Goal: Find specific page/section: Find specific page/section

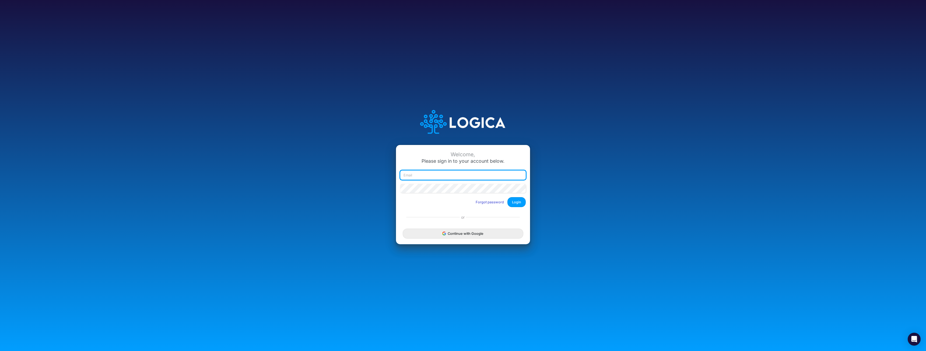
type input "[EMAIL_ADDRESS][DOMAIN_NAME]"
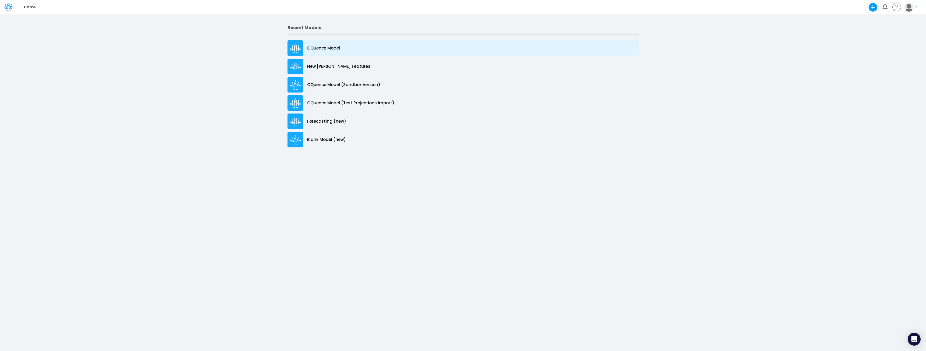
click at [316, 46] on p "CQuence Model" at bounding box center [323, 48] width 33 height 6
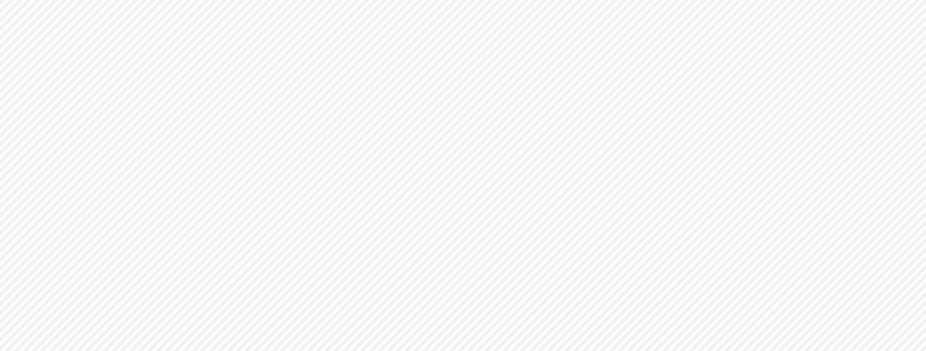
type input "Consolidated All by Month"
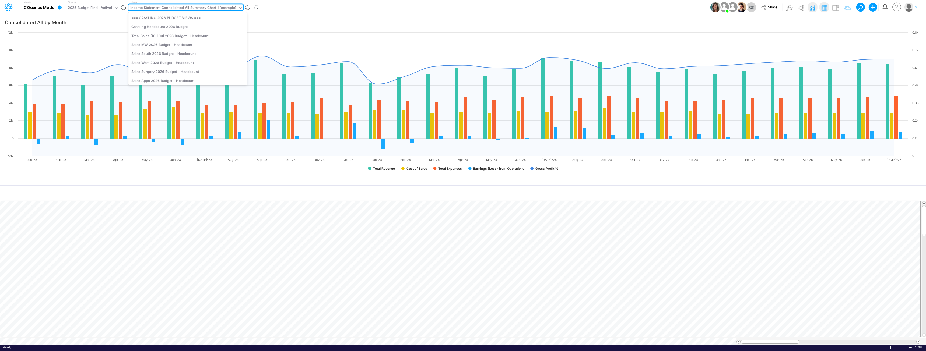
click at [168, 7] on div "Income Statement Consolidated All Summary Chart 1 (example)" at bounding box center [183, 8] width 106 height 6
type input "pro"
click at [187, 49] on div "Income Statement Drill-Down Projections Cassling" at bounding box center [187, 50] width 119 height 9
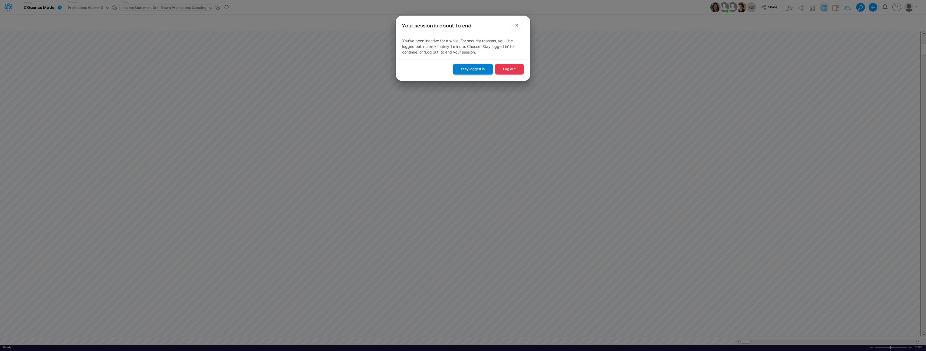
click at [465, 70] on button "Stay logged in" at bounding box center [473, 69] width 40 height 10
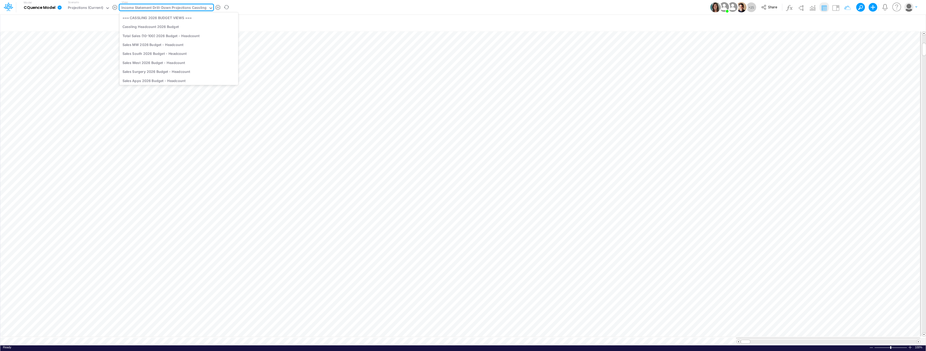
click at [173, 6] on div "Income Statement Drill-Down Projections Cassling" at bounding box center [163, 8] width 85 height 6
type input "live"
click at [167, 17] on div "Income Statement Drill-Down LIVE YTD Actuals" at bounding box center [161, 17] width 85 height 9
click at [163, 8] on div "Income Statement Drill-Down LIVE YTD Actuals" at bounding box center [140, 8] width 79 height 6
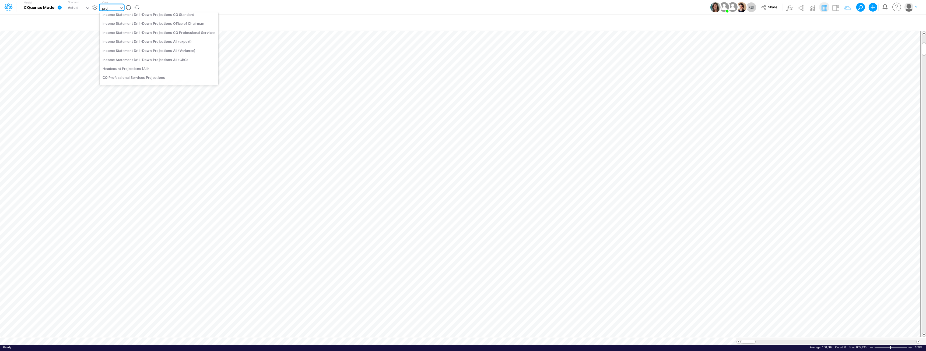
scroll to position [0, 0]
type input "projec"
click at [158, 32] on div "Income Statement Drill-Down Projections Cassling" at bounding box center [159, 35] width 119 height 9
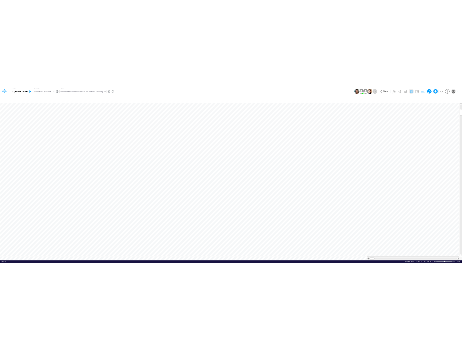
scroll to position [3, 0]
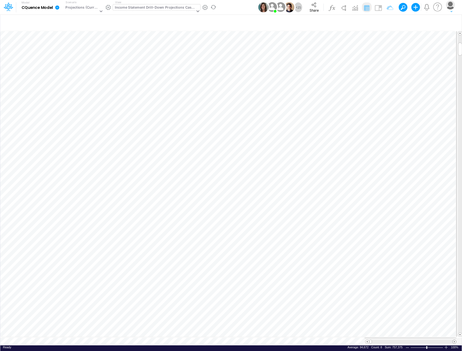
click at [454, 340] on span at bounding box center [454, 341] width 3 height 3
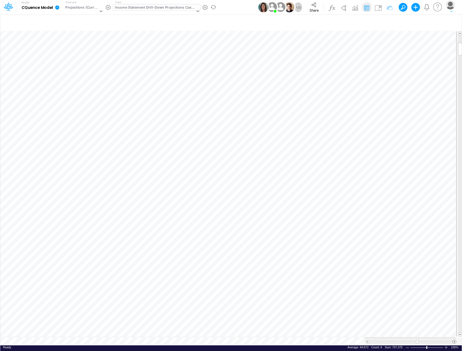
click at [454, 340] on span at bounding box center [454, 341] width 3 height 3
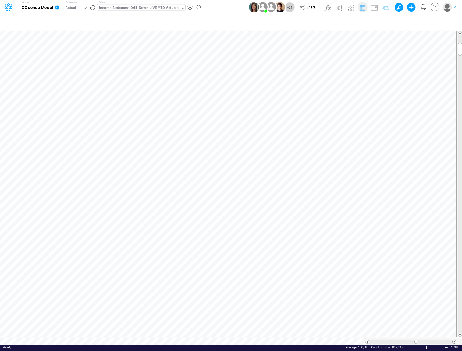
click at [454, 340] on span at bounding box center [454, 341] width 3 height 3
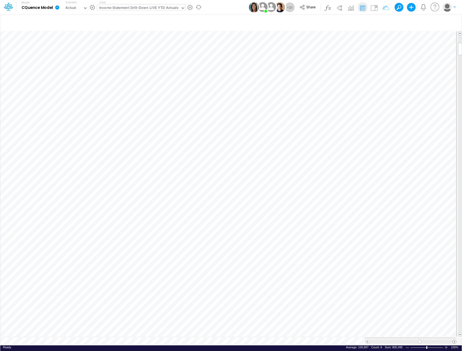
click at [454, 340] on span at bounding box center [454, 341] width 3 height 3
